Goal: Navigation & Orientation: Find specific page/section

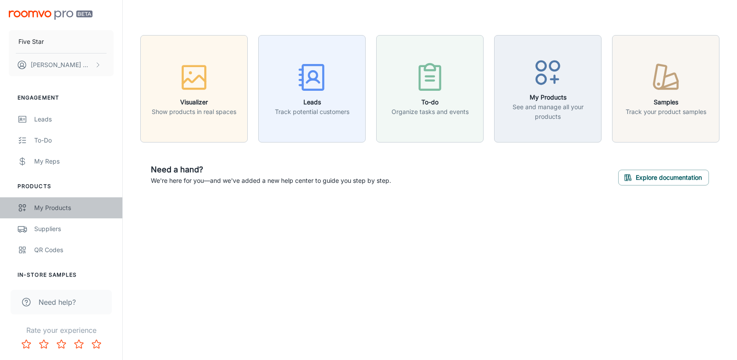
click at [61, 207] on div "My Products" at bounding box center [73, 208] width 79 height 10
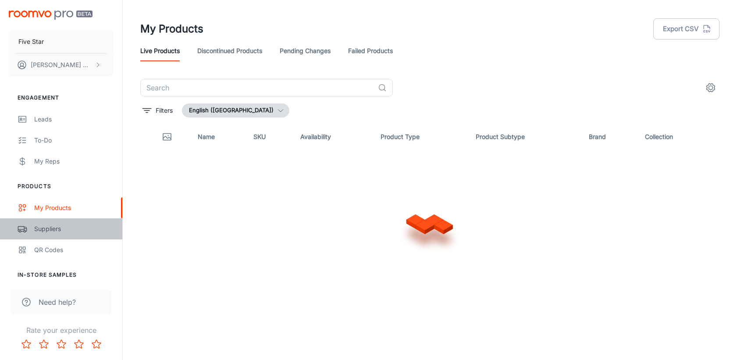
click at [50, 230] on div "Suppliers" at bounding box center [73, 229] width 79 height 10
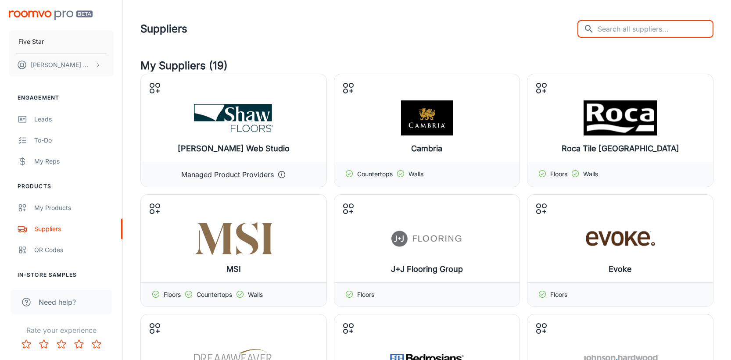
click at [645, 31] on input "text" at bounding box center [655, 29] width 116 height 18
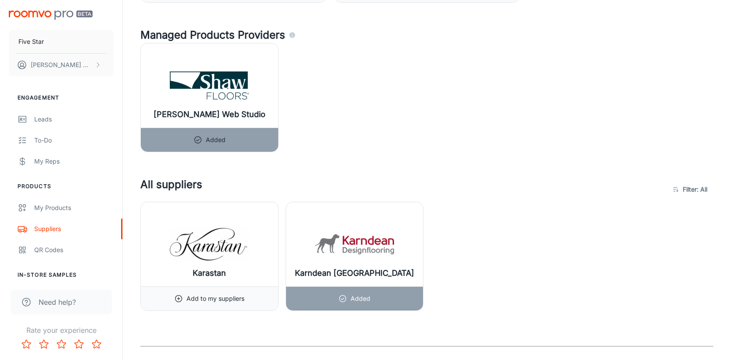
scroll to position [325, 0]
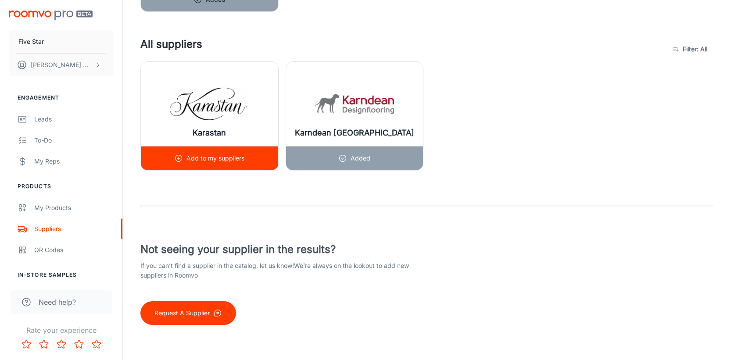
type input "kar"
click at [236, 116] on img at bounding box center [209, 103] width 79 height 35
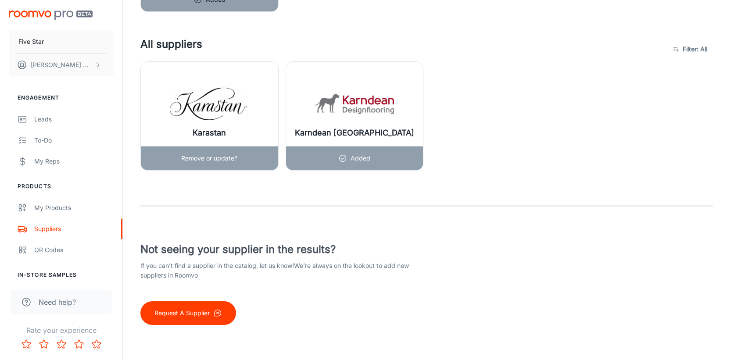
click at [212, 85] on div "Karastan" at bounding box center [209, 104] width 137 height 84
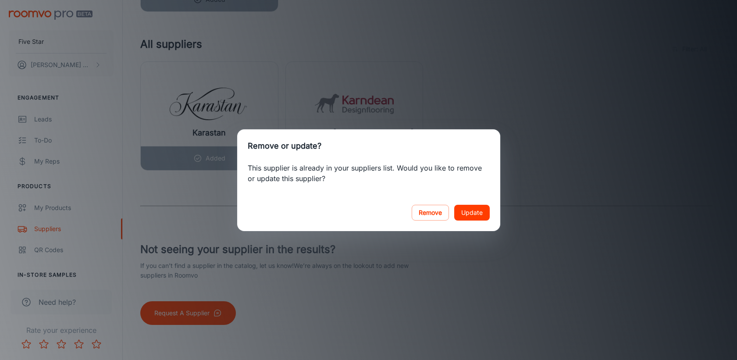
click at [475, 106] on div "Remove or update? This supplier is already in your suppliers list. Would you li…" at bounding box center [368, 180] width 737 height 360
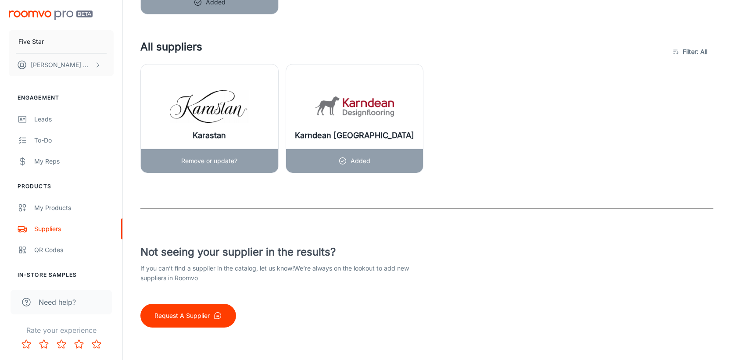
scroll to position [321, 0]
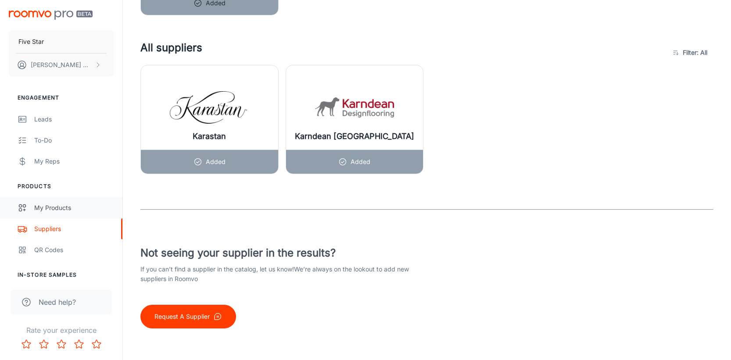
click at [64, 207] on div "My Products" at bounding box center [73, 208] width 79 height 10
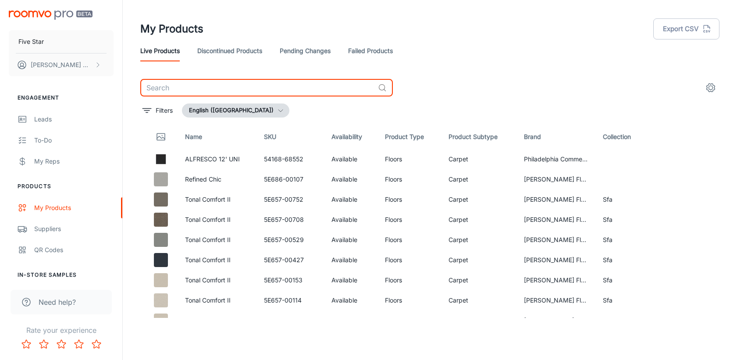
click at [202, 89] on input "text" at bounding box center [257, 88] width 234 height 18
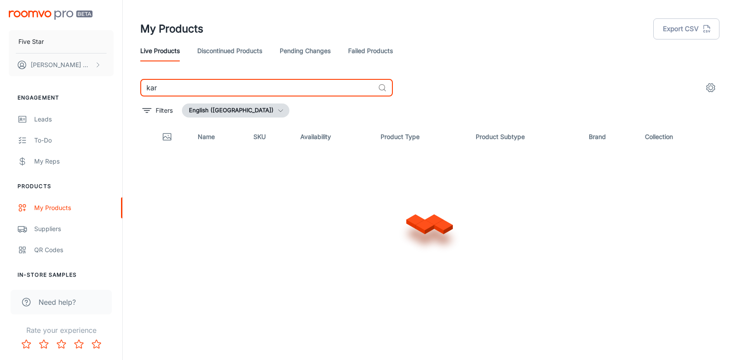
type input "kara"
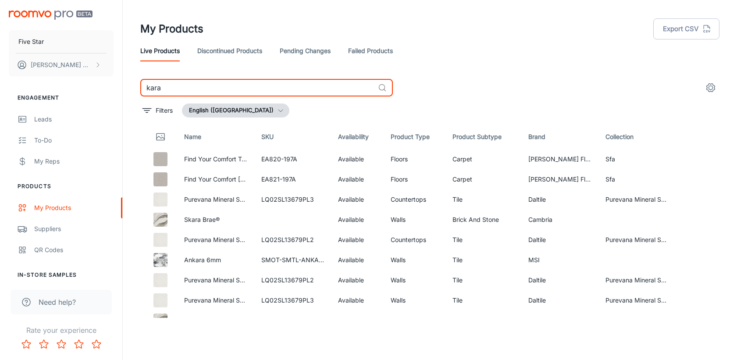
drag, startPoint x: 204, startPoint y: 89, endPoint x: 154, endPoint y: 82, distance: 49.6
click at [154, 82] on input "kara" at bounding box center [257, 88] width 234 height 18
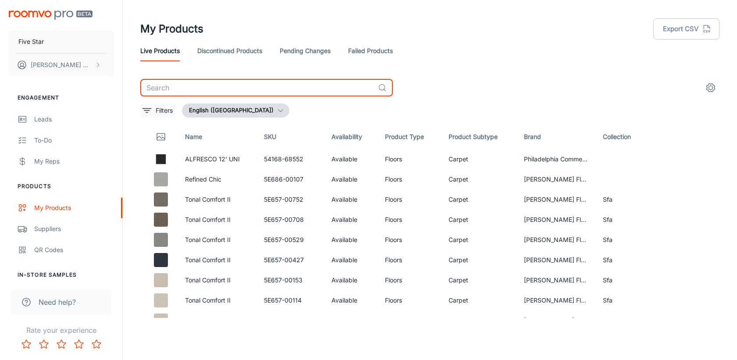
click at [148, 111] on icon "filter" at bounding box center [147, 110] width 11 height 11
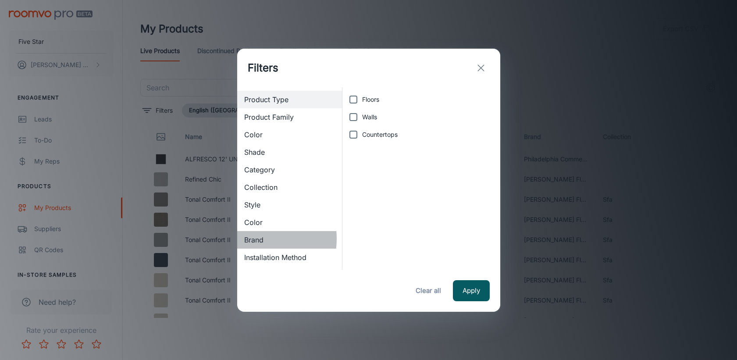
click at [251, 239] on span "Brand" at bounding box center [289, 240] width 91 height 11
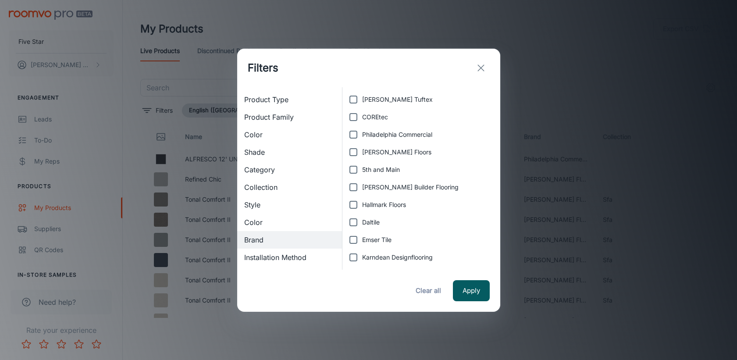
click at [478, 70] on icon "exit" at bounding box center [481, 68] width 11 height 11
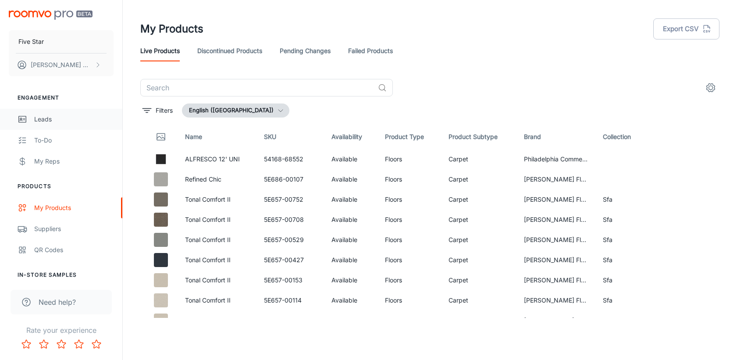
click at [46, 123] on div "Leads" at bounding box center [73, 119] width 79 height 10
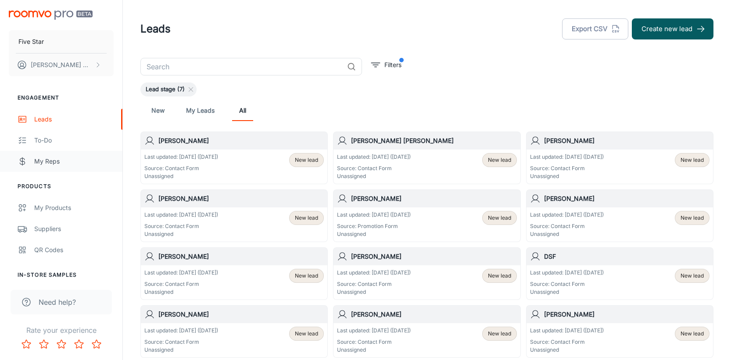
click at [46, 158] on div "My Reps" at bounding box center [73, 162] width 79 height 10
